Goal: Navigation & Orientation: Understand site structure

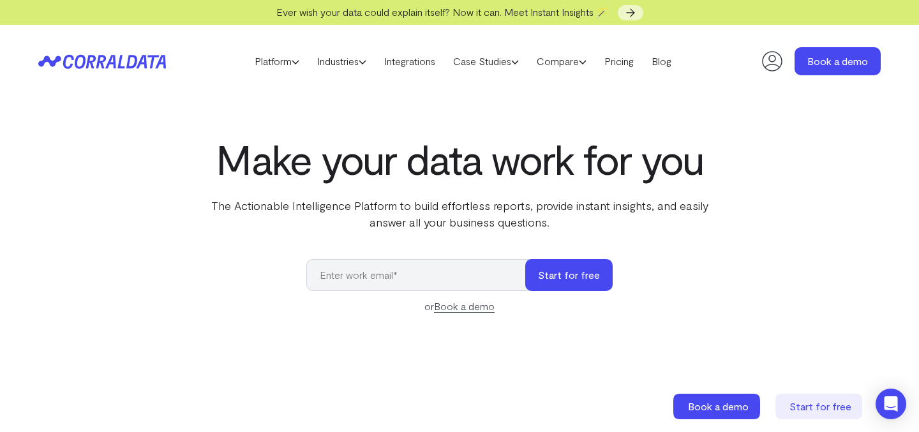
click at [764, 70] on icon at bounding box center [772, 61] width 26 height 26
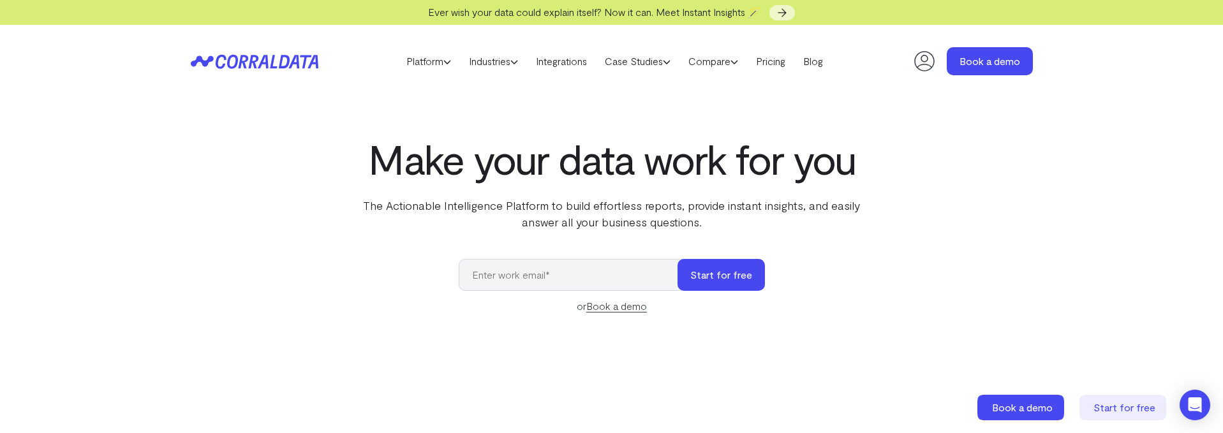
click at [915, 64] on icon at bounding box center [924, 61] width 20 height 20
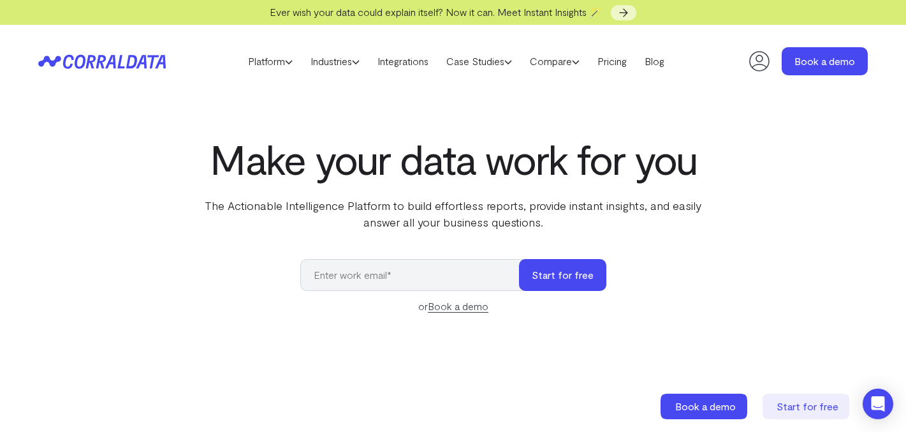
click at [744, 60] on header "Platform AI Reporting Use AI to effortlessly answer any business questions from…" at bounding box center [453, 61] width 830 height 73
click at [767, 63] on icon at bounding box center [760, 61] width 26 height 26
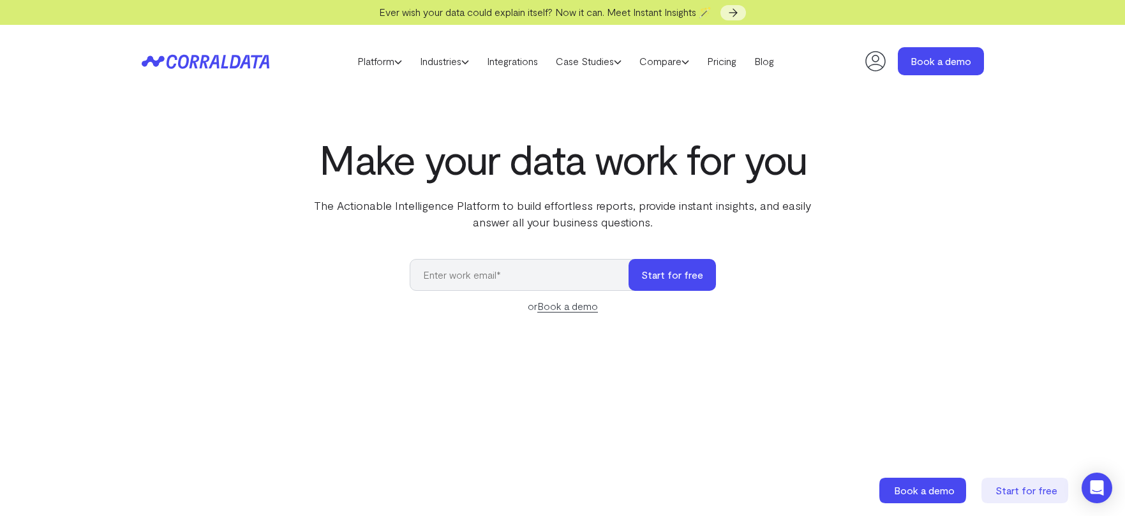
click at [891, 66] on header "Platform AI Reporting Use AI to effortlessly answer any business questions from…" at bounding box center [563, 61] width 842 height 73
click at [868, 63] on icon at bounding box center [875, 61] width 26 height 26
